Goal: Task Accomplishment & Management: Use online tool/utility

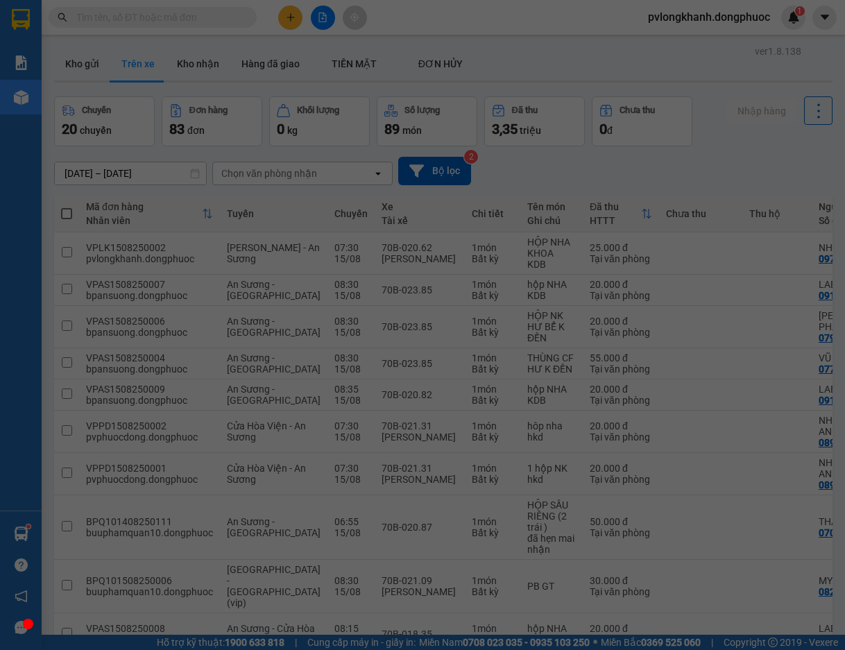
scroll to position [0, 321]
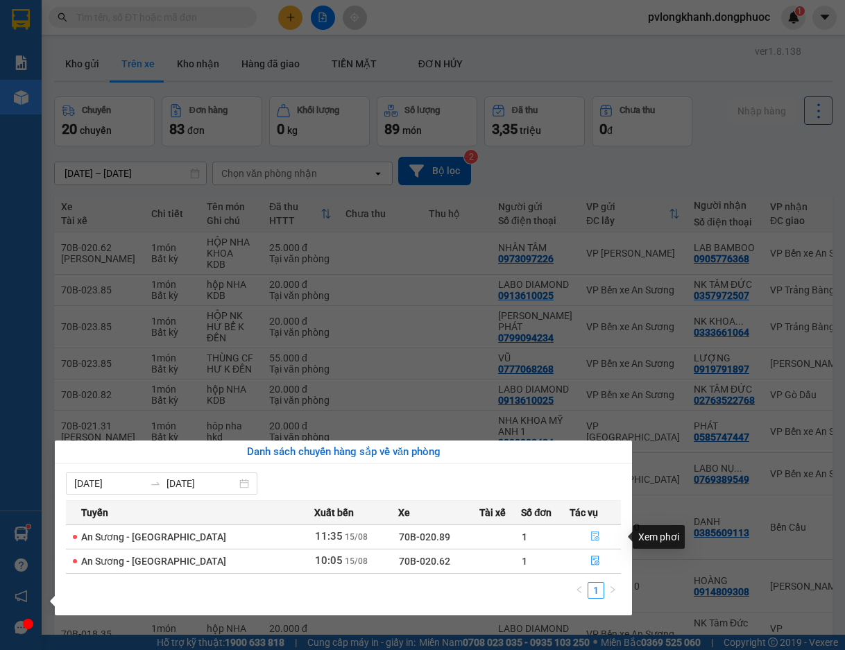
click at [590, 537] on icon "file-done" at bounding box center [595, 536] width 10 height 10
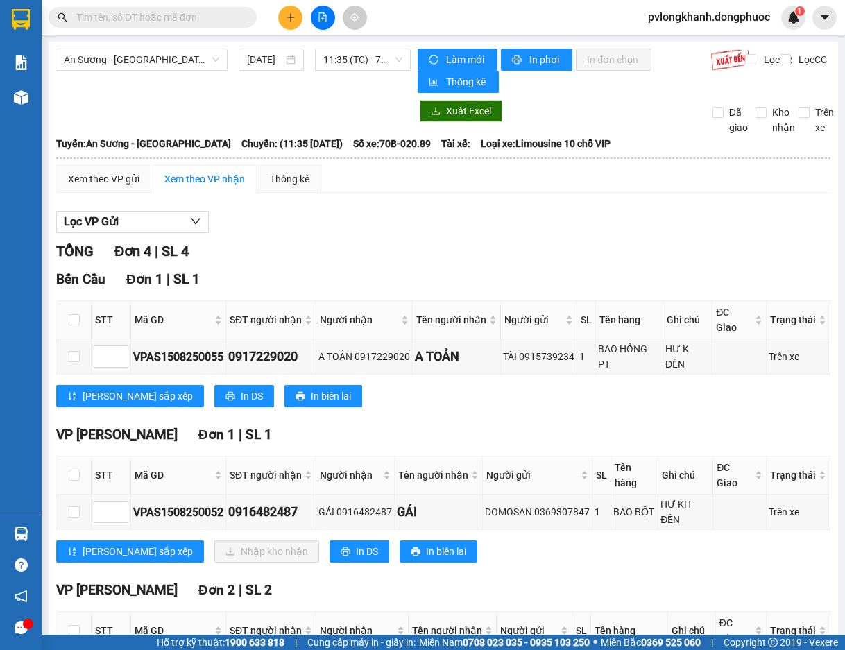
scroll to position [149, 0]
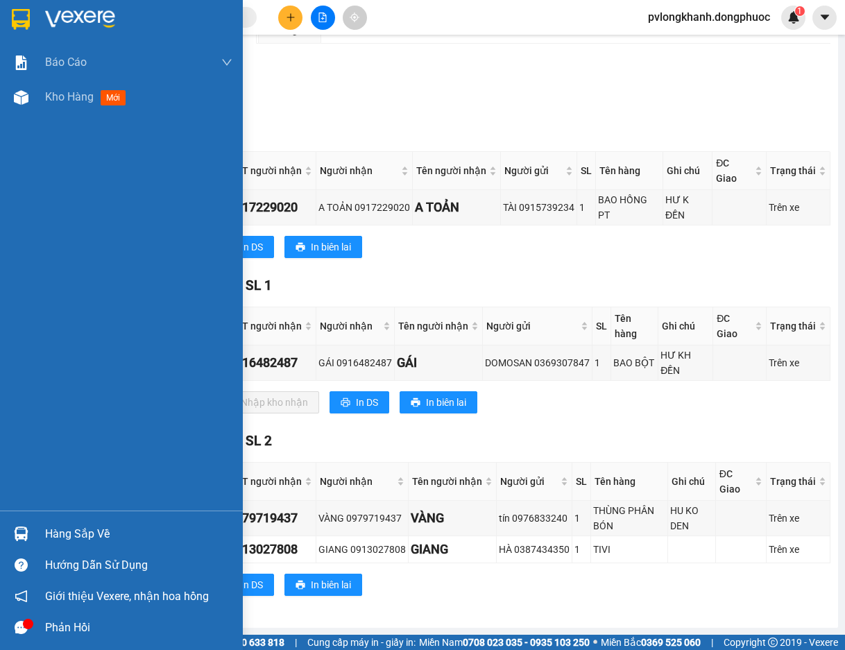
click at [123, 533] on div "Hàng sắp về" at bounding box center [138, 534] width 187 height 21
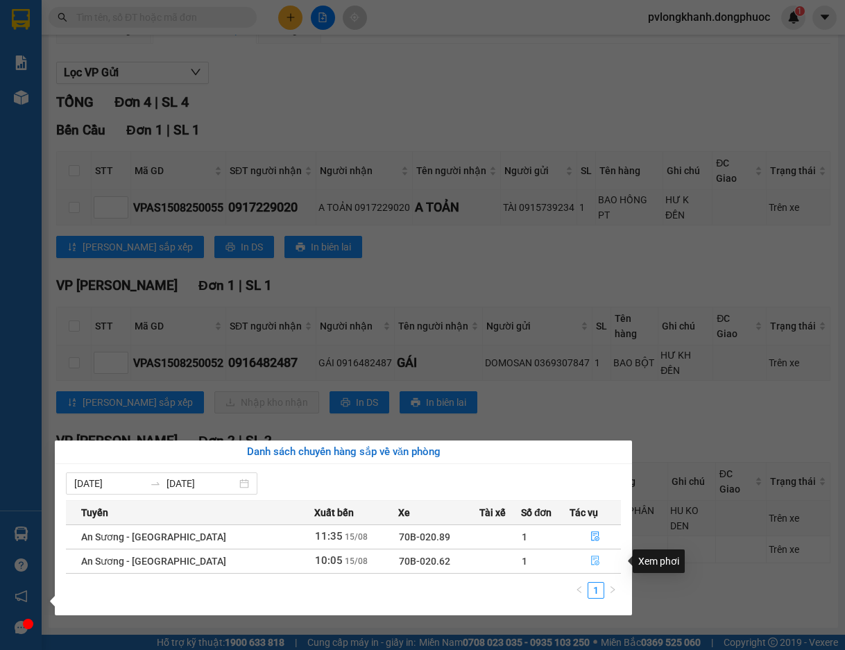
click at [591, 560] on icon "file-done" at bounding box center [595, 561] width 8 height 10
click at [591, 560] on td "TIVI" at bounding box center [629, 549] width 77 height 27
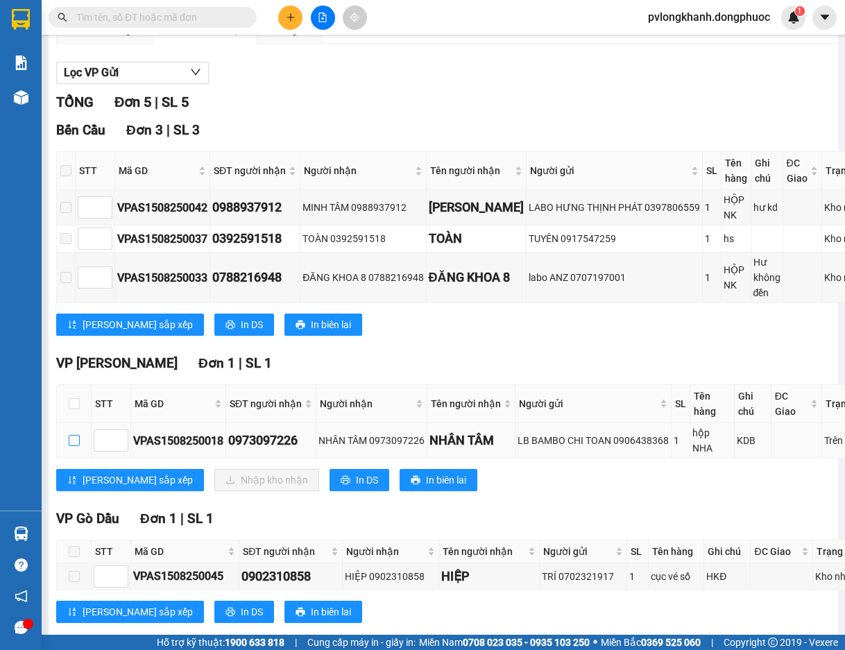
click at [72, 447] on label at bounding box center [74, 440] width 11 height 15
click at [72, 446] on input "checkbox" at bounding box center [74, 440] width 11 height 11
checkbox input "true"
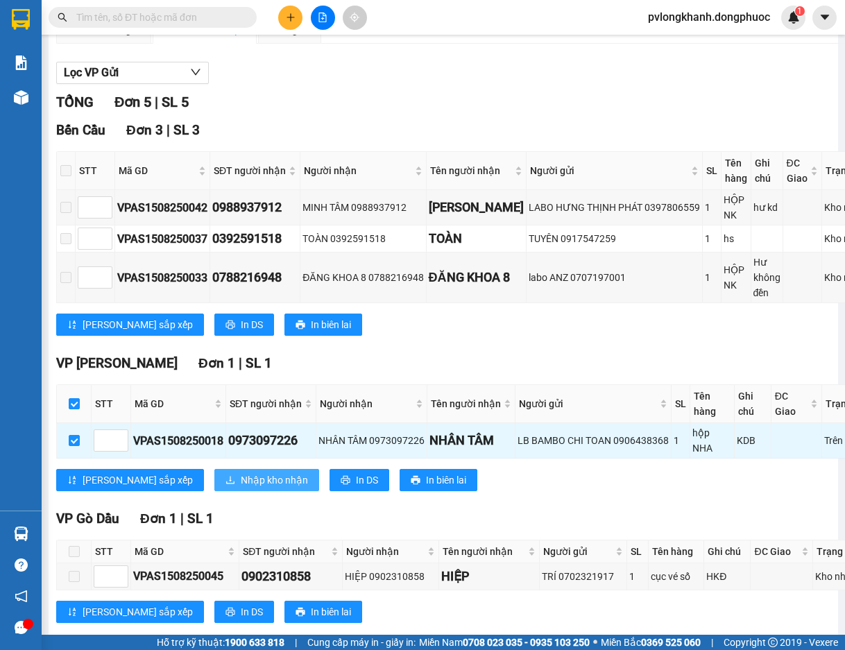
click at [241, 479] on span "Nhập kho nhận" at bounding box center [274, 479] width 67 height 15
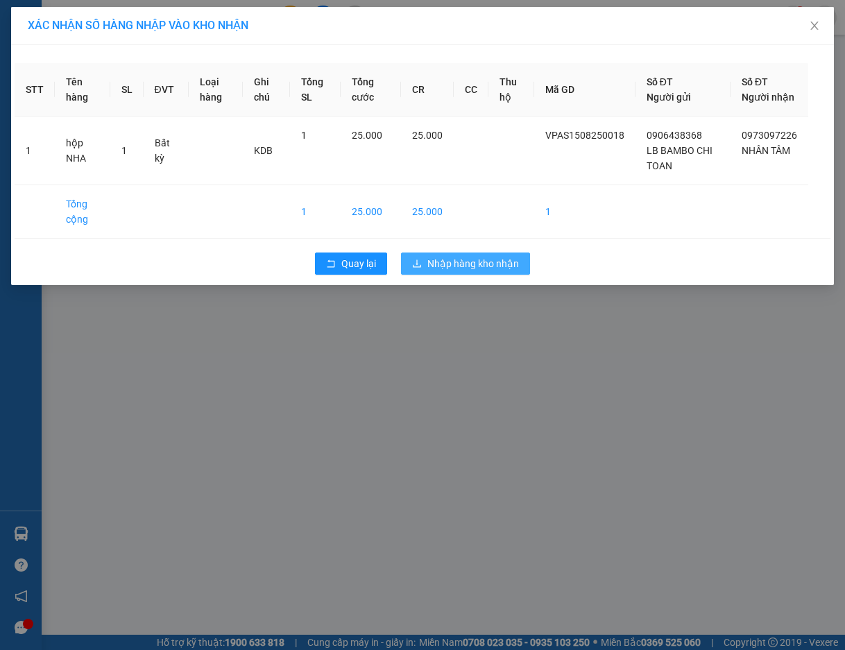
click at [477, 271] on span "Nhập hàng kho nhận" at bounding box center [473, 263] width 92 height 15
